Goal: Transaction & Acquisition: Purchase product/service

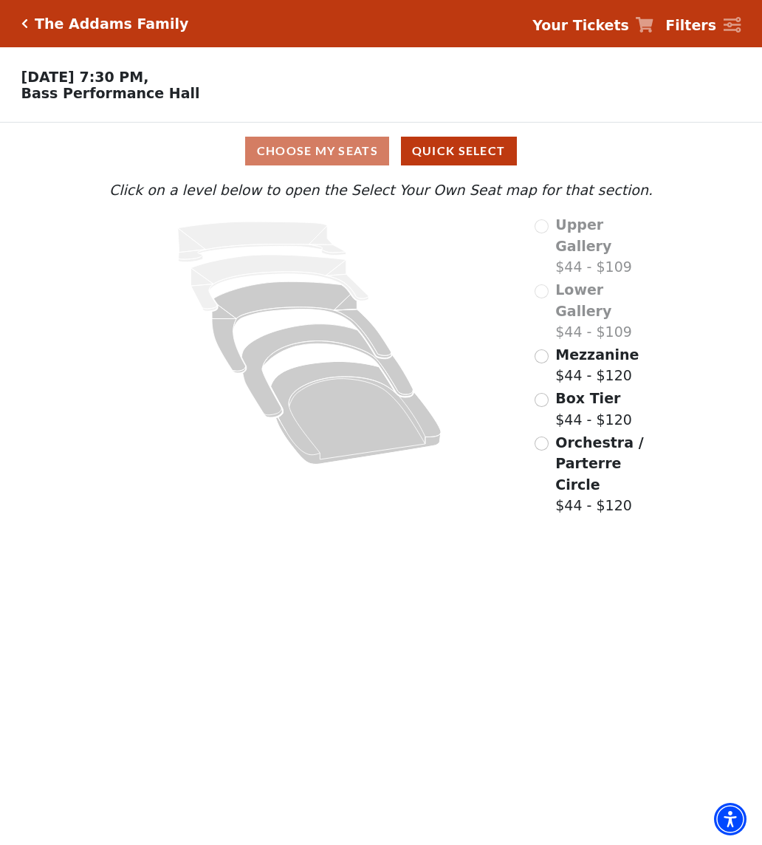
click at [545, 436] on input "Orchestra / Parterre Circle$44 - $120\a" at bounding box center [542, 443] width 14 height 14
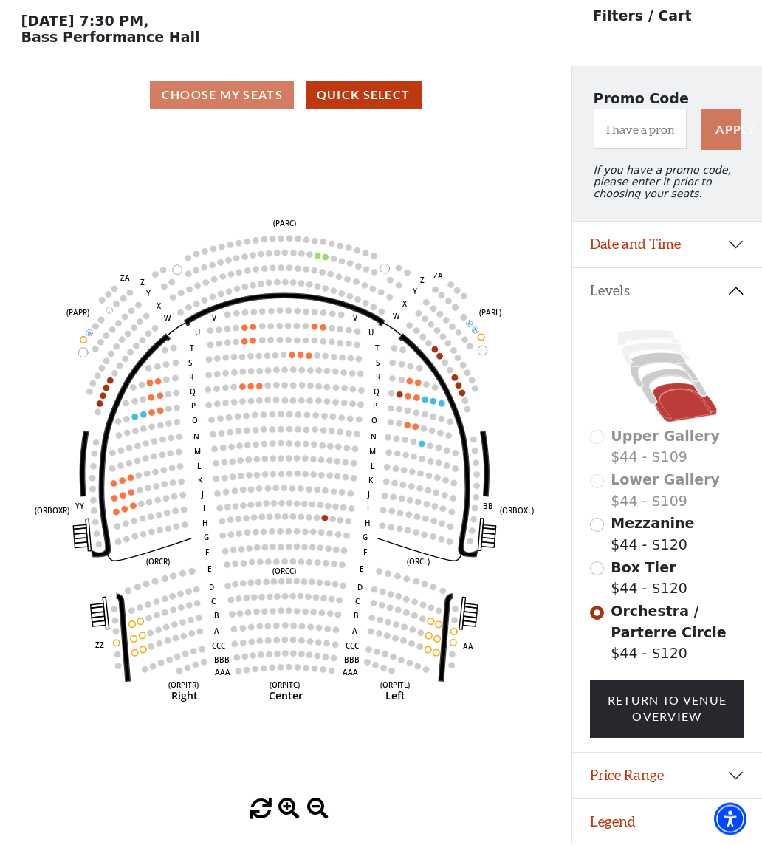
scroll to position [58, 0]
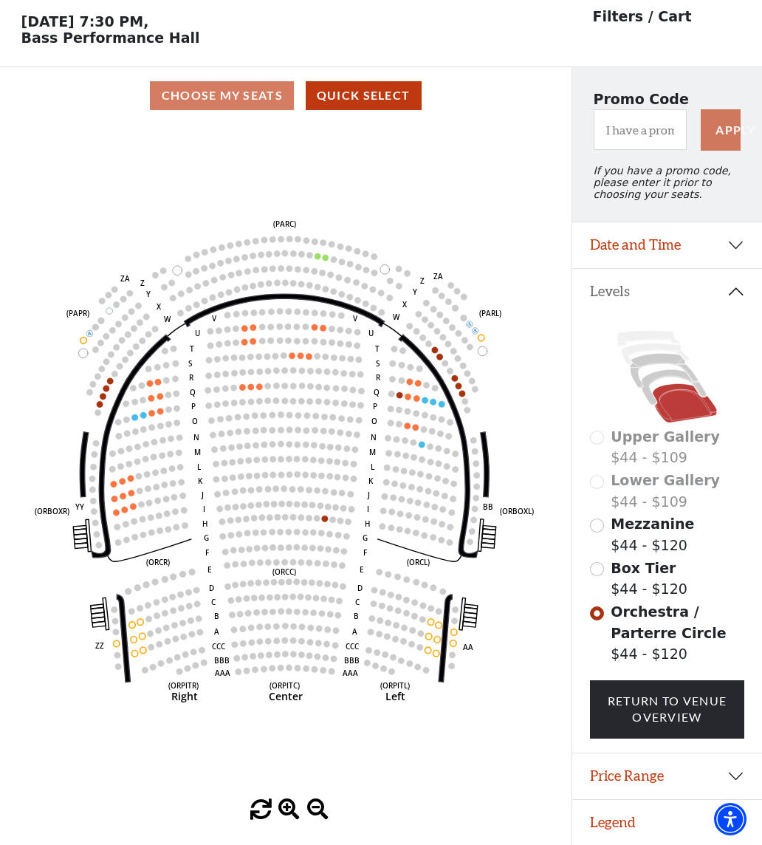
click at [406, 426] on circle at bounding box center [408, 426] width 6 height 6
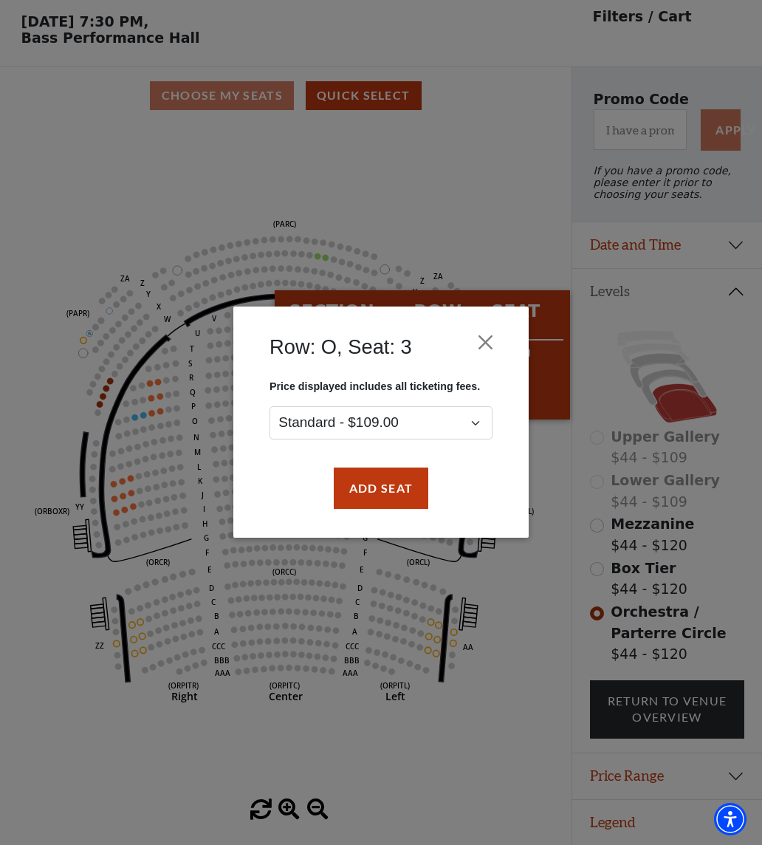
click at [490, 346] on button "Close" at bounding box center [486, 343] width 28 height 28
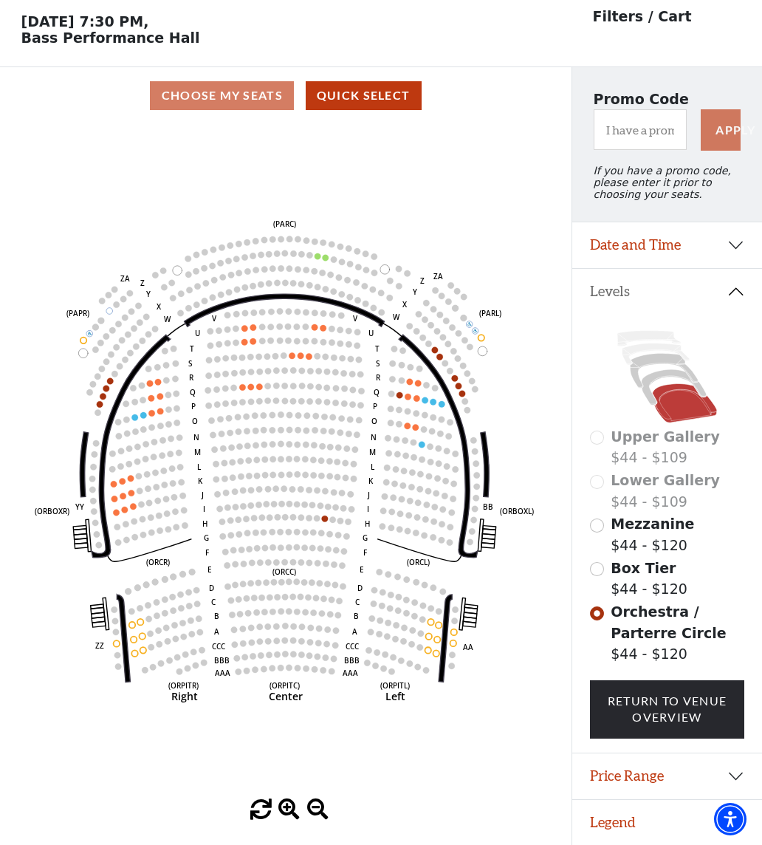
click at [260, 389] on circle at bounding box center [259, 387] width 6 height 6
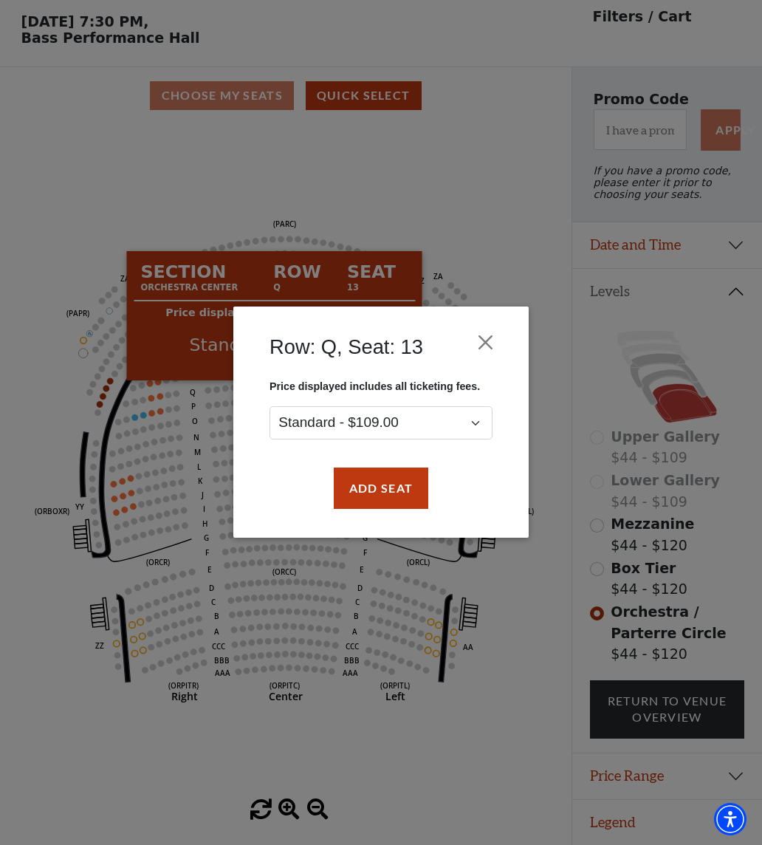
click at [482, 346] on button "Close" at bounding box center [486, 343] width 28 height 28
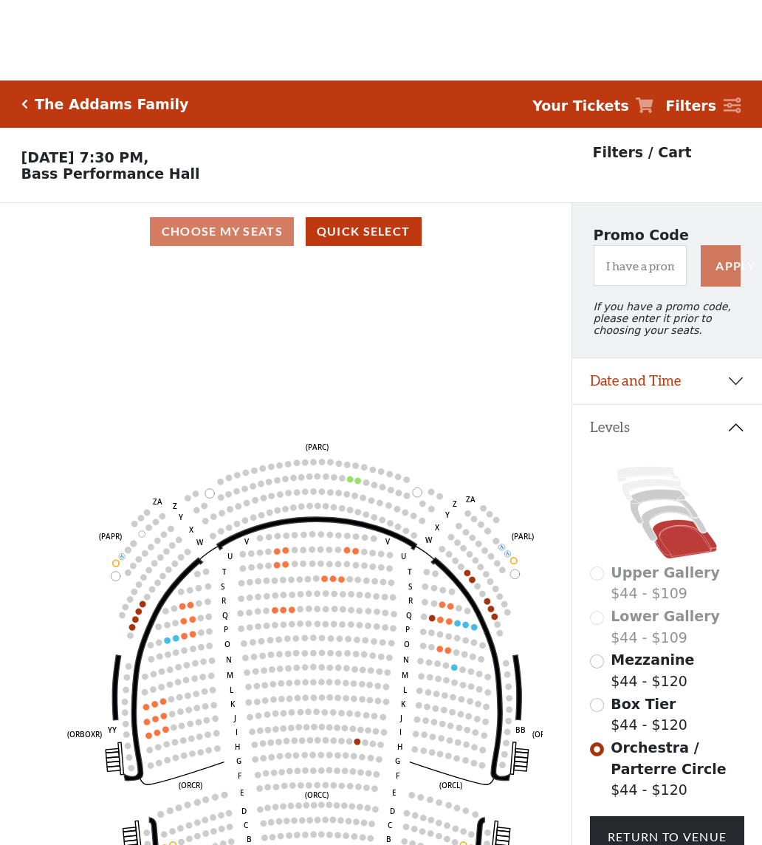
scroll to position [18, 0]
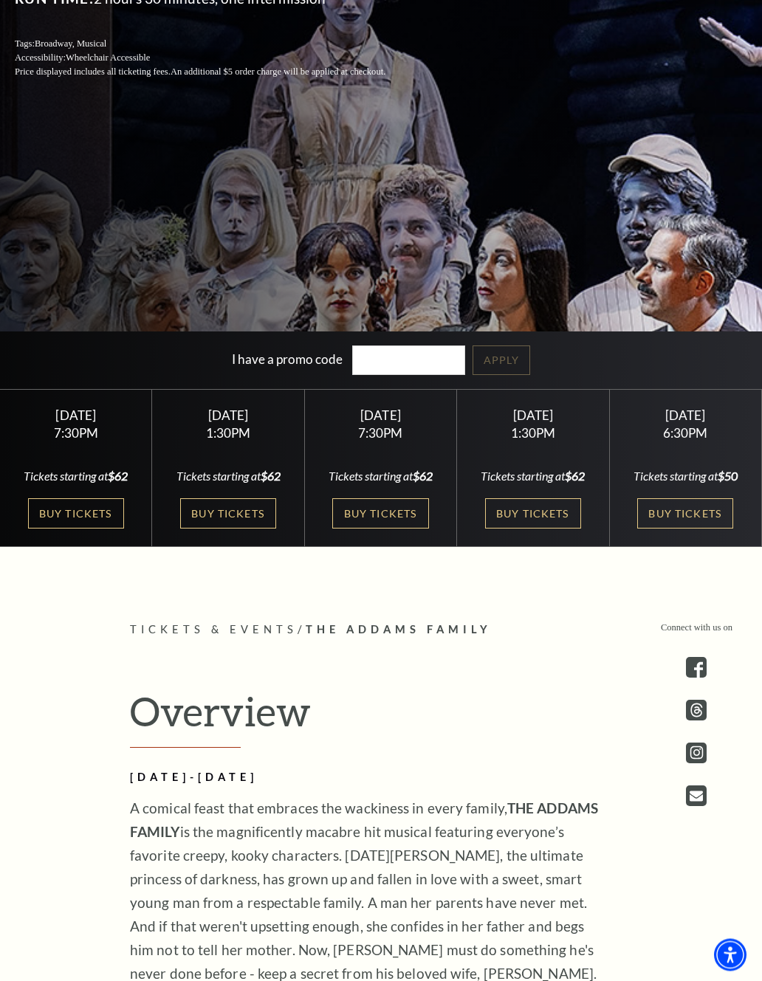
scroll to position [439, 0]
click at [396, 529] on link "Buy Tickets" at bounding box center [380, 514] width 96 height 30
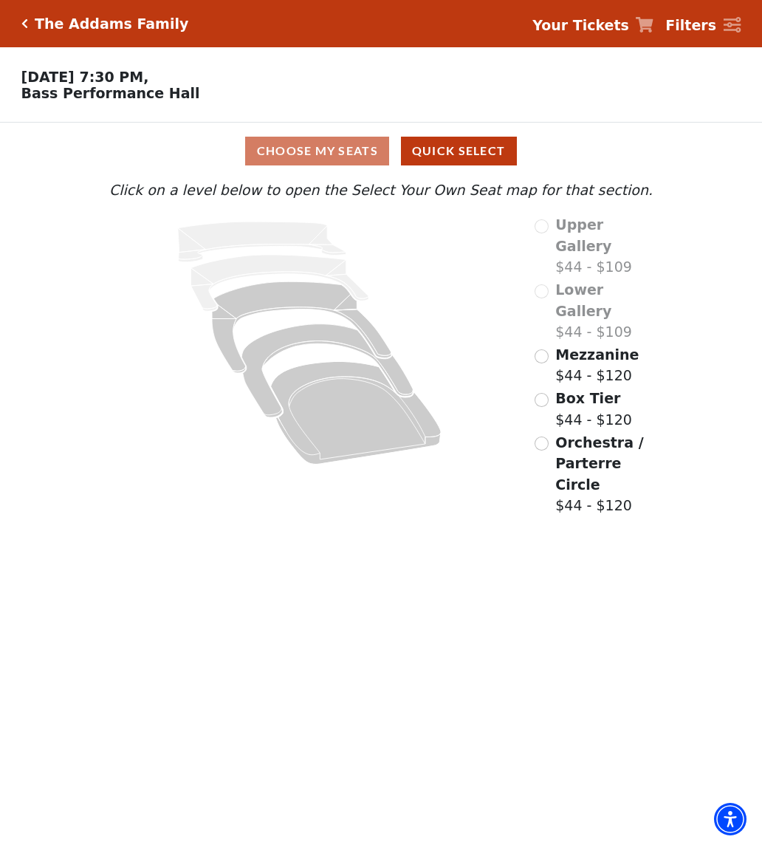
click at [546, 436] on input "Orchestra / Parterre Circle$44 - $120\a" at bounding box center [542, 443] width 14 height 14
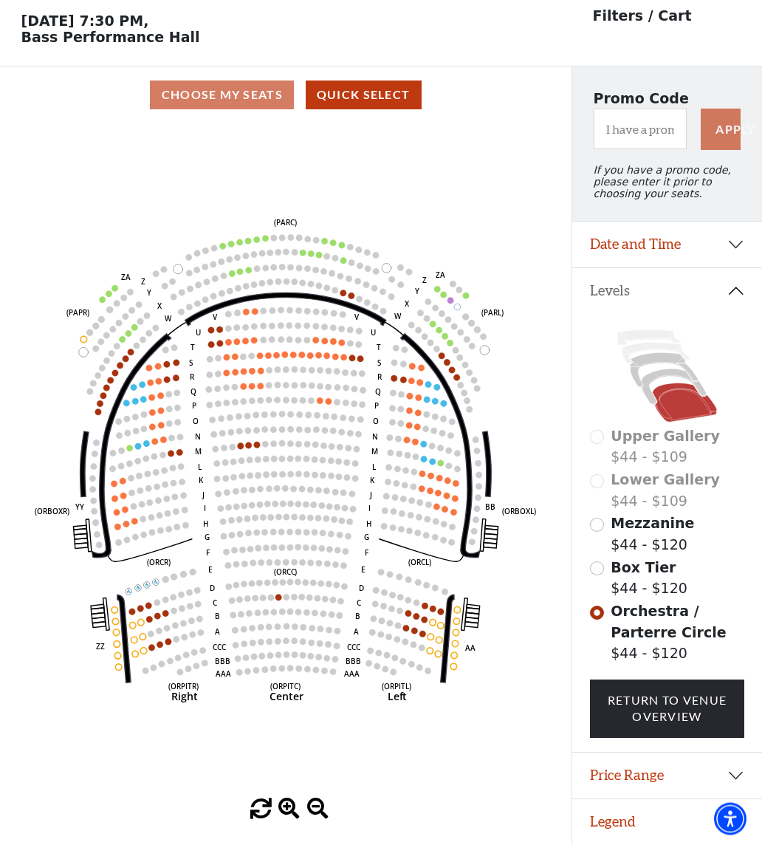
scroll to position [58, 0]
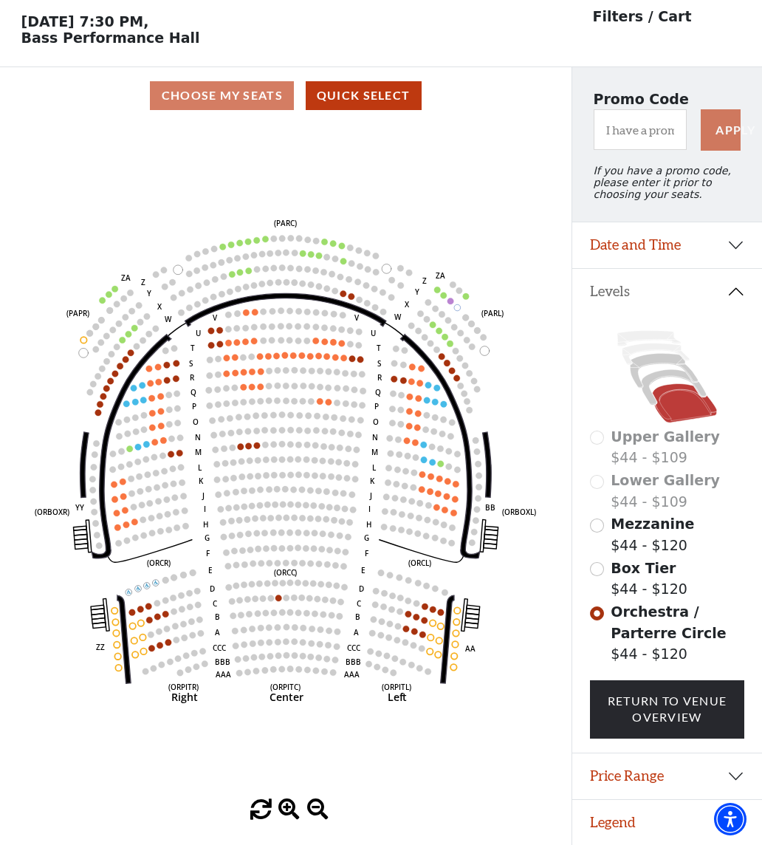
click at [249, 433] on circle at bounding box center [248, 431] width 7 height 7
click at [248, 460] on circle at bounding box center [250, 461] width 7 height 7
click at [242, 450] on circle at bounding box center [241, 447] width 7 height 7
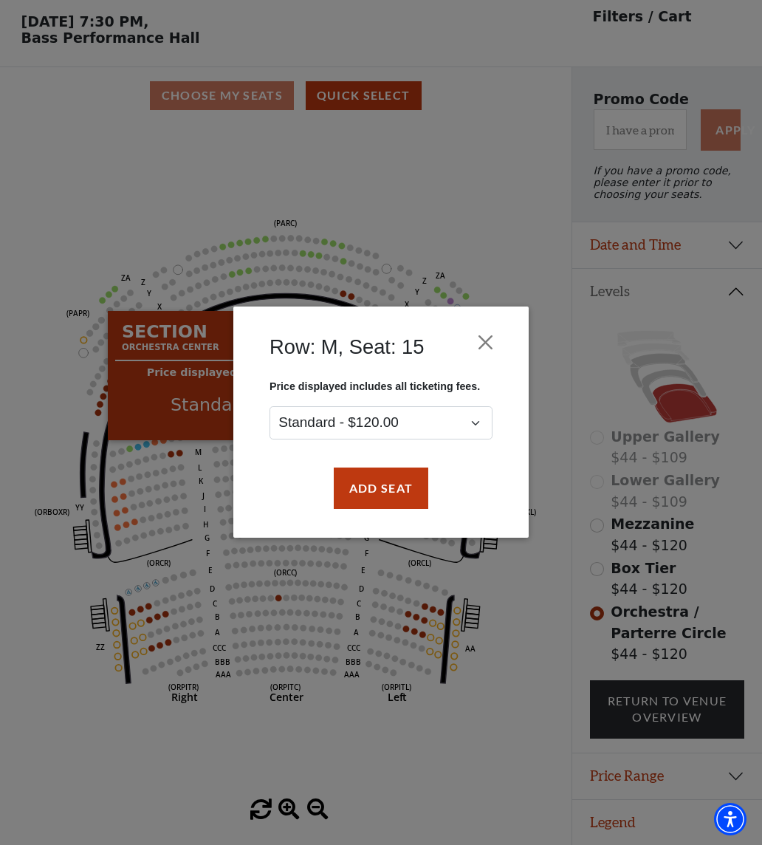
click at [482, 341] on button "Close" at bounding box center [486, 343] width 28 height 28
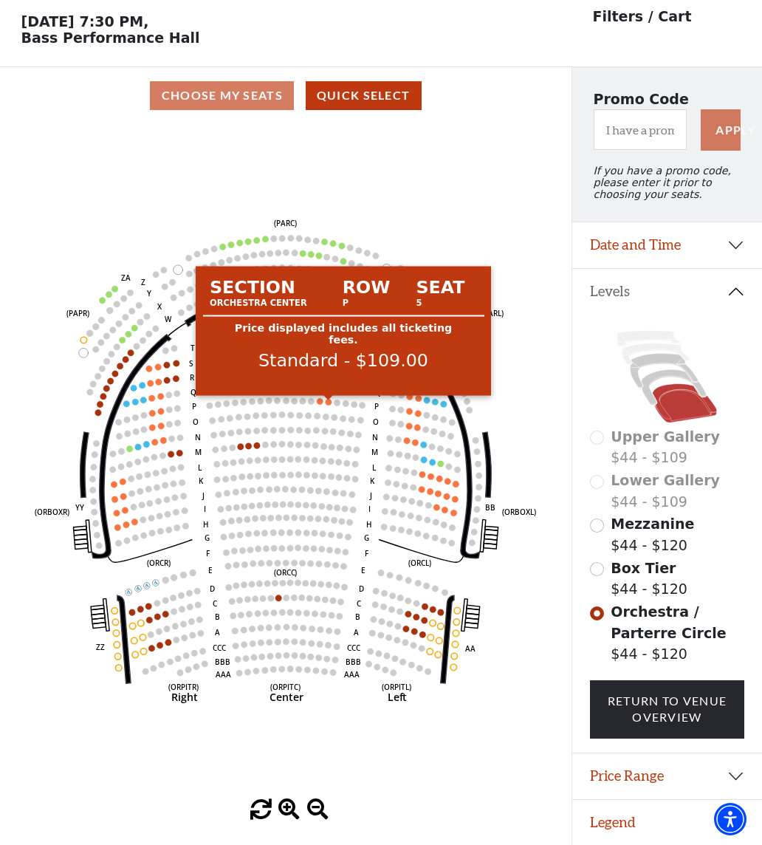
click at [329, 400] on circle at bounding box center [329, 402] width 7 height 7
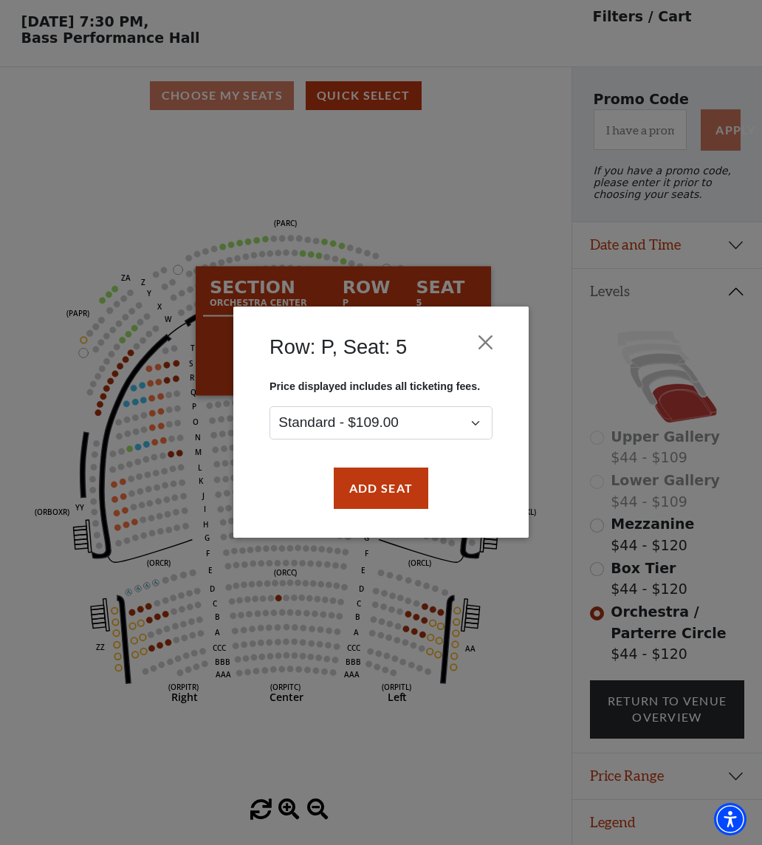
click at [484, 345] on button "Close" at bounding box center [486, 343] width 28 height 28
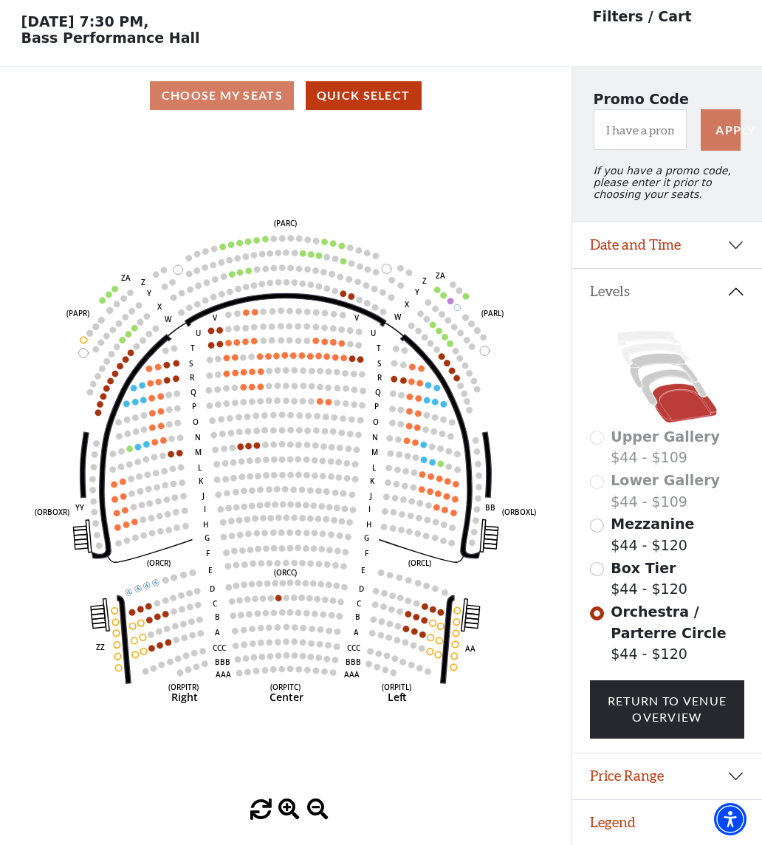
click at [241, 448] on circle at bounding box center [241, 447] width 7 height 7
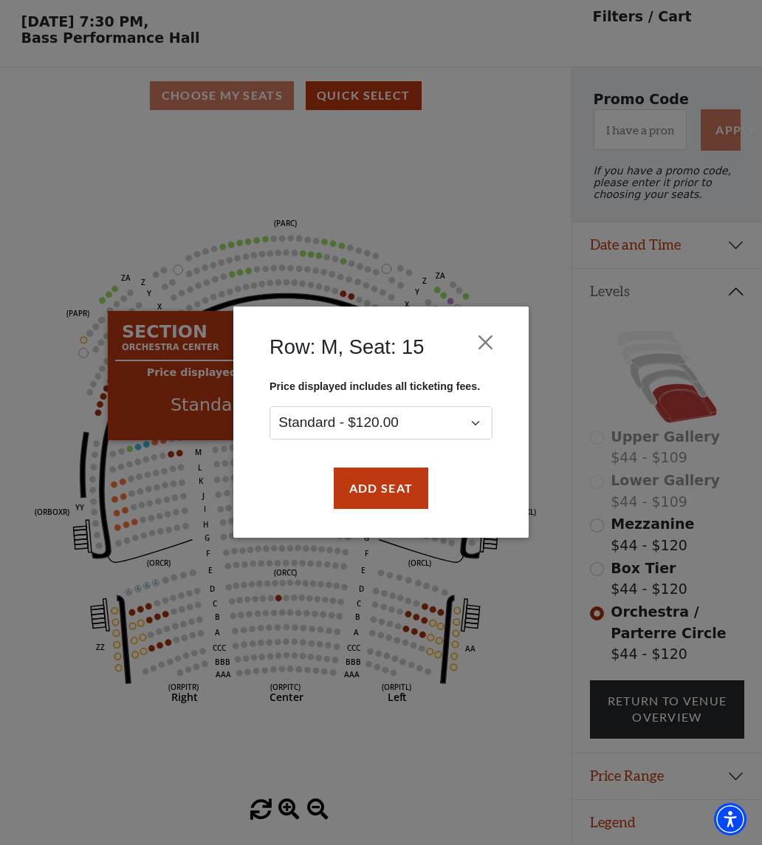
click at [389, 487] on button "Add Seat" at bounding box center [381, 487] width 95 height 41
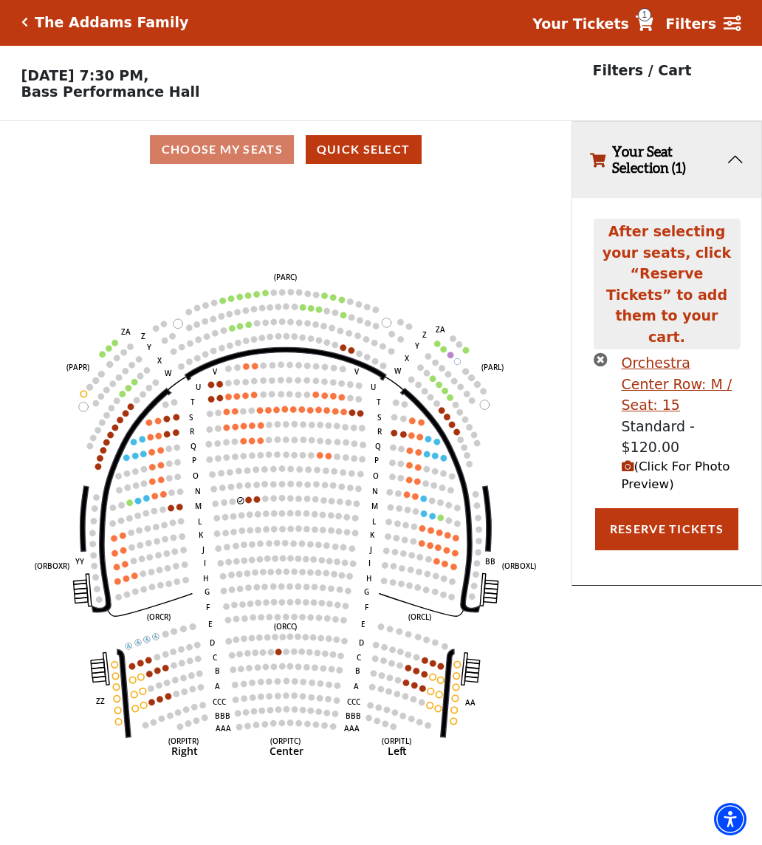
scroll to position [0, 0]
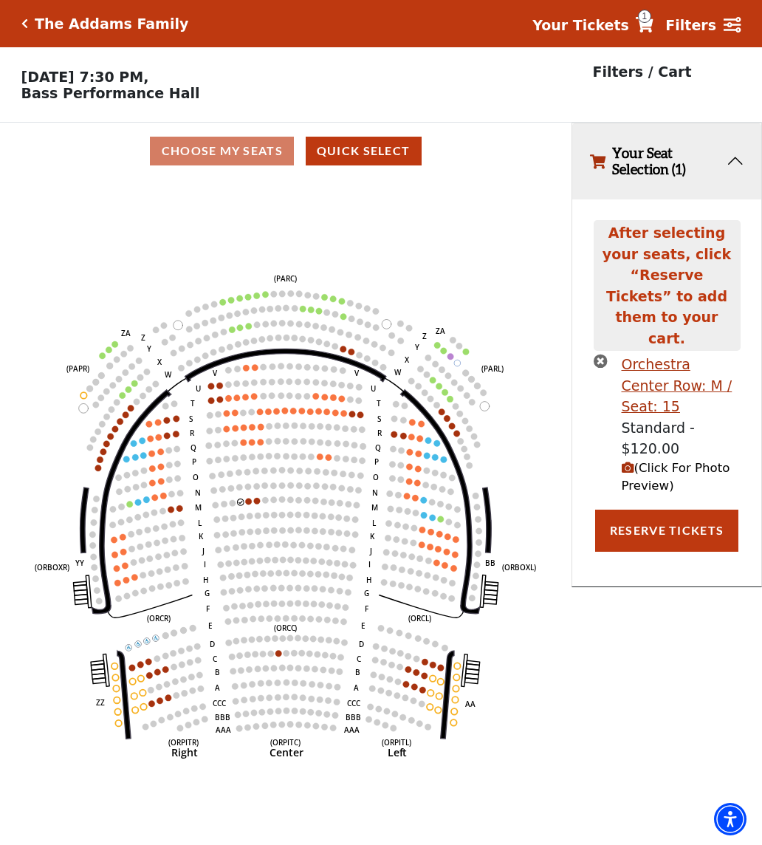
click at [248, 505] on circle at bounding box center [248, 502] width 7 height 7
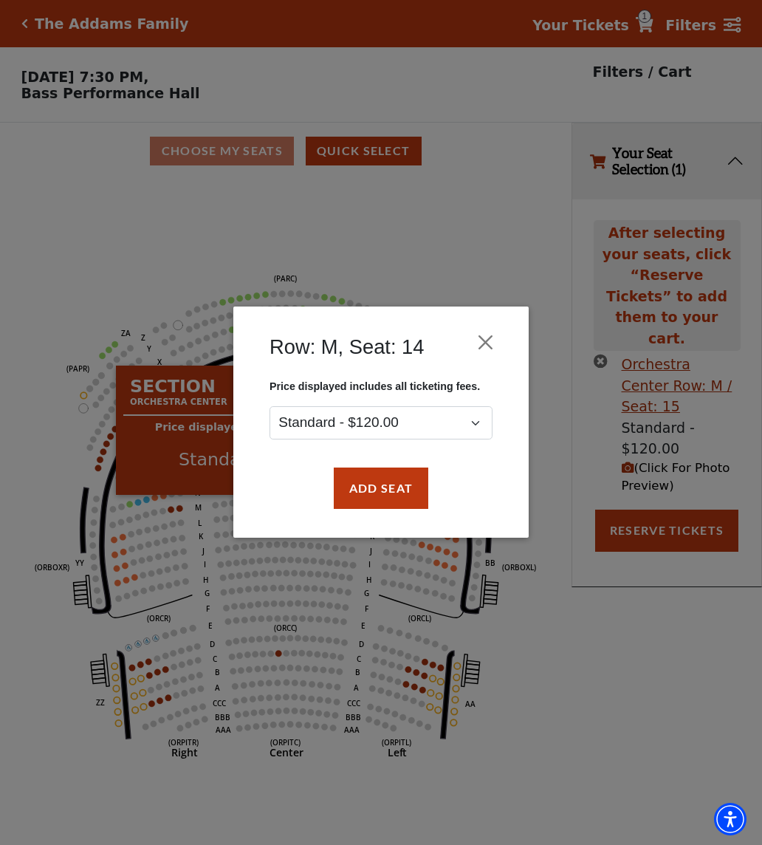
click at [392, 499] on button "Add Seat" at bounding box center [381, 487] width 95 height 41
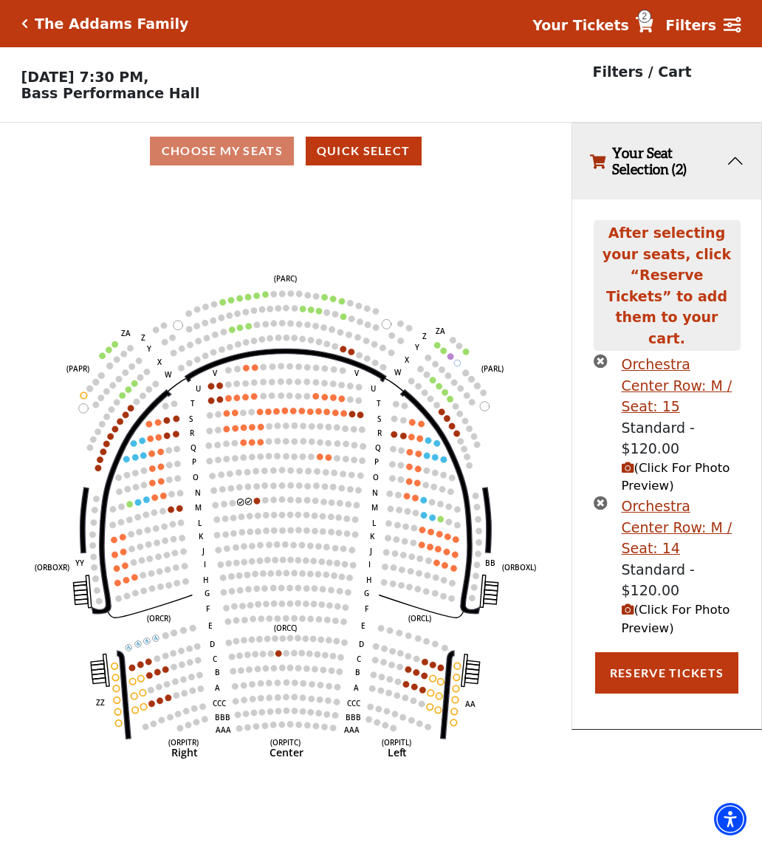
click at [693, 652] on button "Reserve Tickets" at bounding box center [666, 672] width 143 height 41
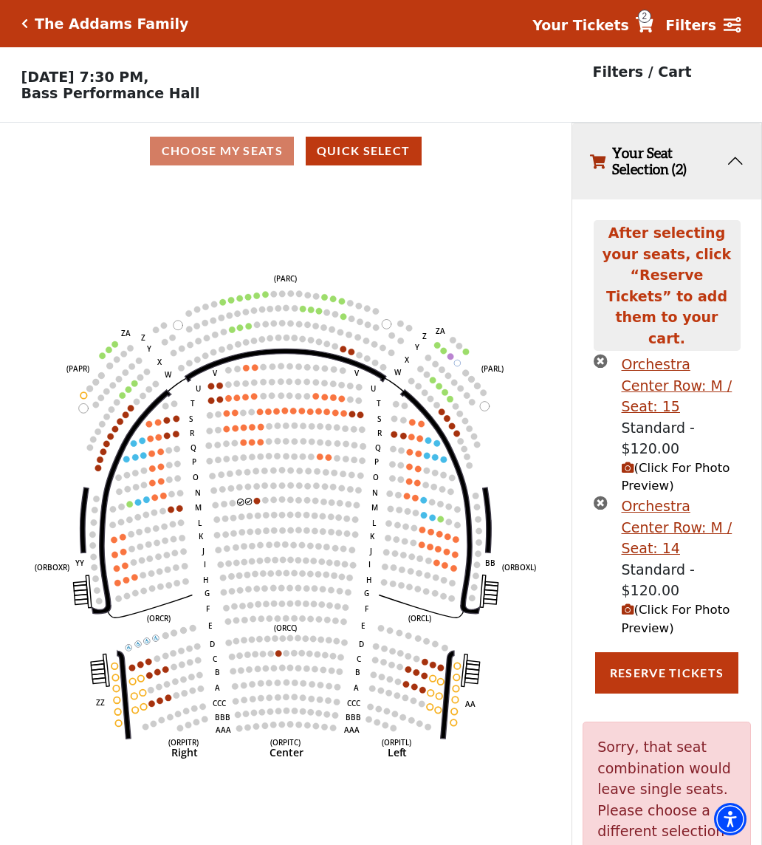
click at [551, 705] on div "Current Level Orchestra / Parterre Circle Click on a level below to open the Se…" at bounding box center [286, 527] width 572 height 696
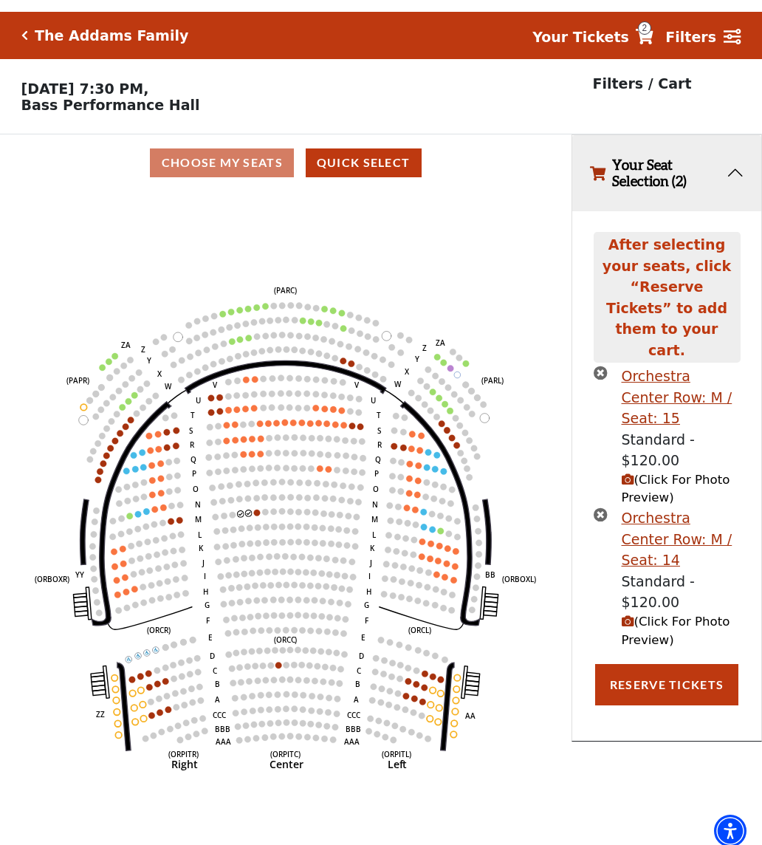
click at [627, 83] on p "Filters / Cart" at bounding box center [642, 71] width 99 height 21
